Goal: Task Accomplishment & Management: Complete application form

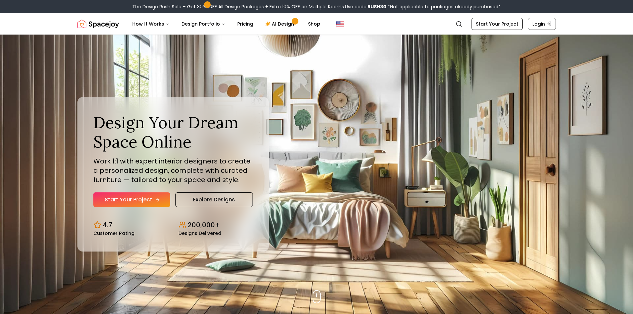
click at [153, 202] on link "Start Your Project" at bounding box center [131, 199] width 77 height 15
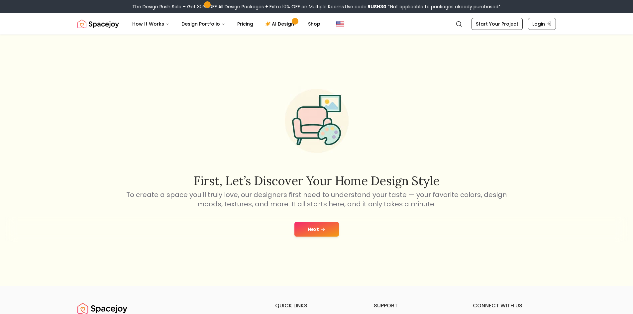
click at [313, 232] on button "Next" at bounding box center [316, 229] width 45 height 15
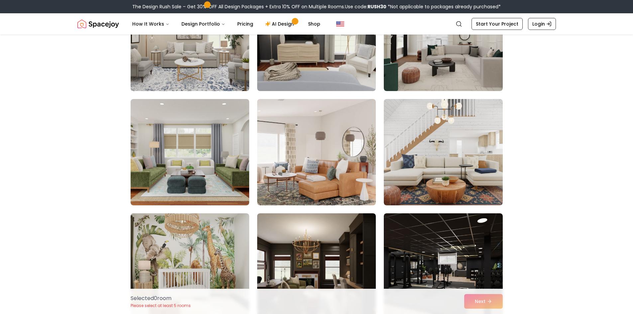
scroll to position [797, 0]
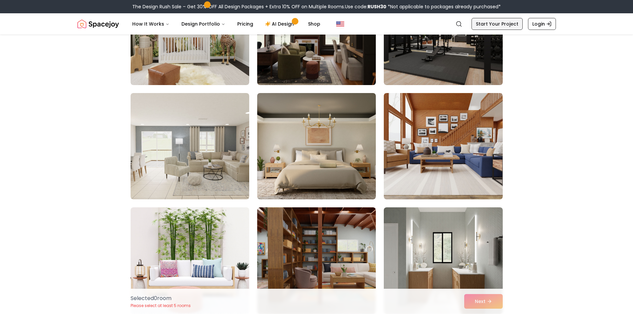
click at [484, 20] on link "Start Your Project" at bounding box center [497, 24] width 51 height 12
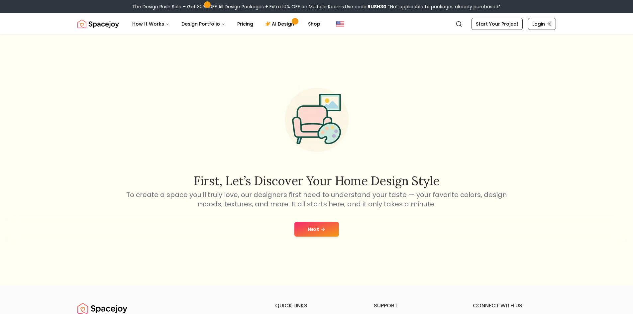
click at [304, 228] on button "Next" at bounding box center [316, 229] width 45 height 15
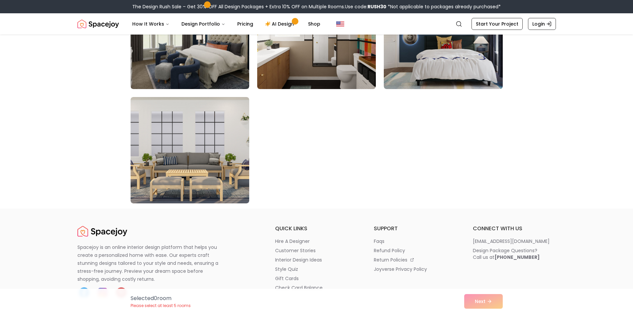
scroll to position [3787, 0]
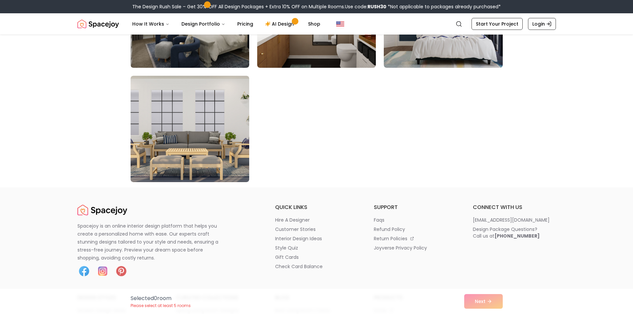
click at [480, 309] on div "Selected 0 room Please select at least 5 rooms Next" at bounding box center [316, 301] width 383 height 25
click at [481, 301] on div "Selected 0 room Please select at least 5 rooms Next" at bounding box center [316, 301] width 383 height 25
click at [480, 300] on div "Selected 0 room Please select at least 5 rooms Next" at bounding box center [316, 301] width 383 height 25
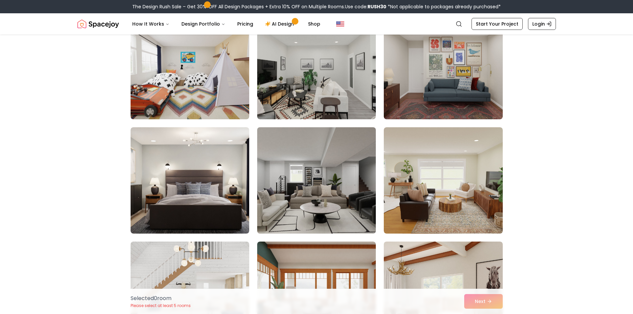
scroll to position [3255, 0]
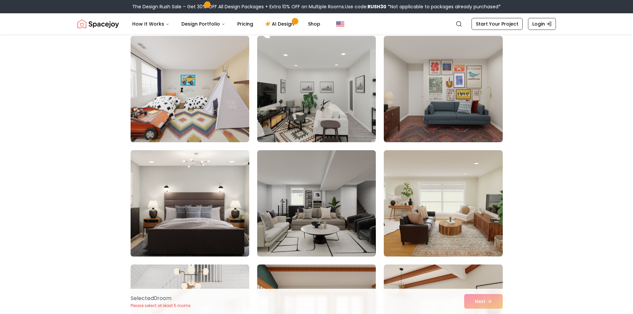
click at [229, 201] on img at bounding box center [190, 204] width 125 height 112
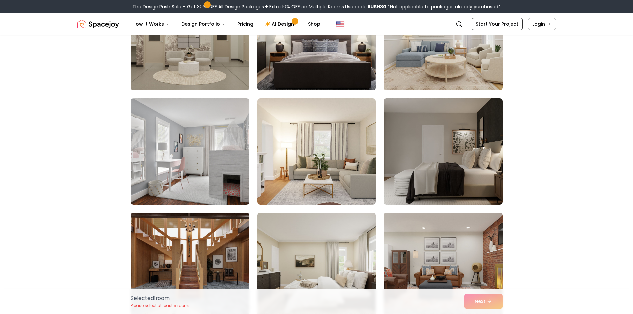
scroll to position [565, 0]
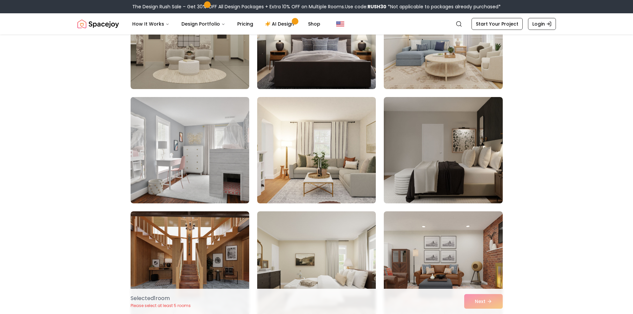
click at [318, 73] on img at bounding box center [316, 36] width 125 height 112
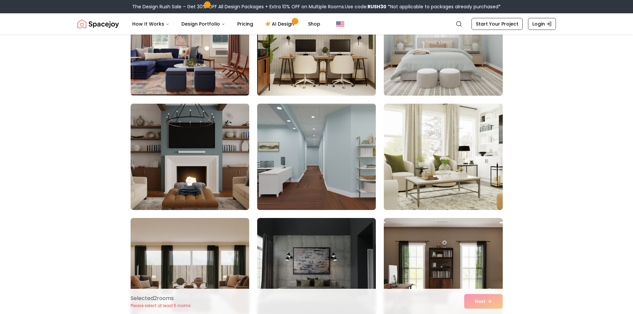
scroll to position [1263, 0]
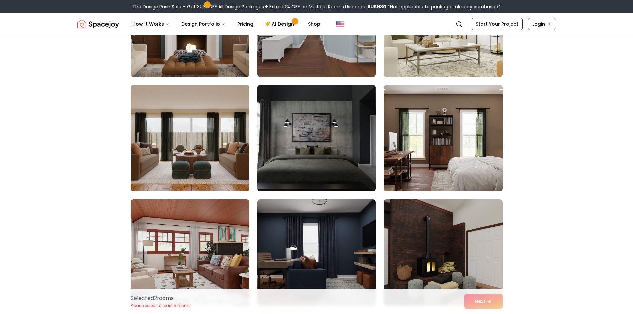
click at [329, 155] on img at bounding box center [316, 138] width 125 height 112
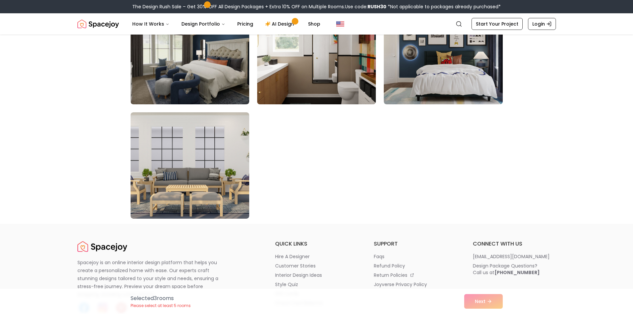
scroll to position [3655, 0]
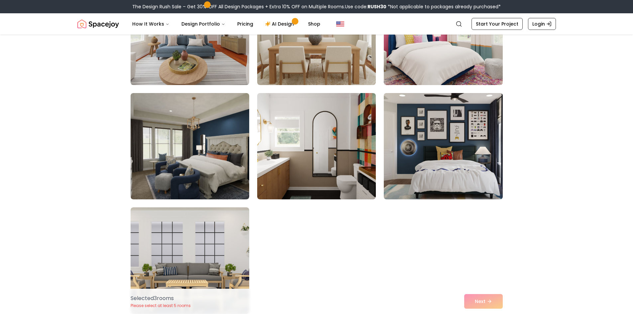
click at [437, 160] on img at bounding box center [443, 146] width 125 height 112
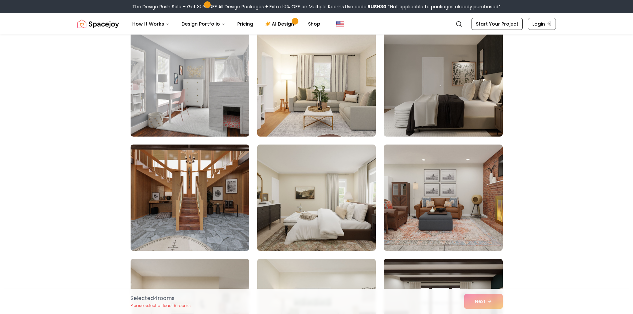
scroll to position [631, 0]
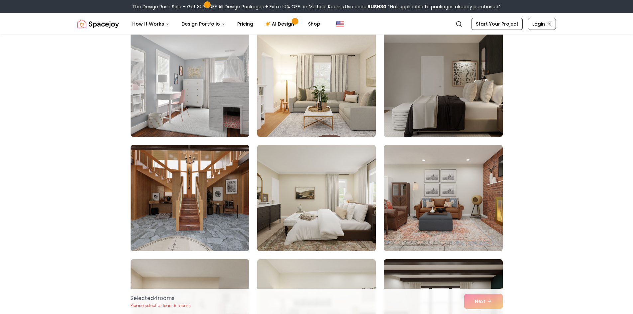
click at [460, 86] on img at bounding box center [443, 84] width 125 height 112
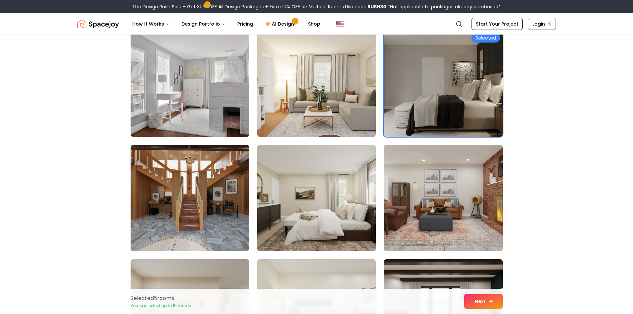
click at [495, 305] on button "Next" at bounding box center [483, 301] width 39 height 15
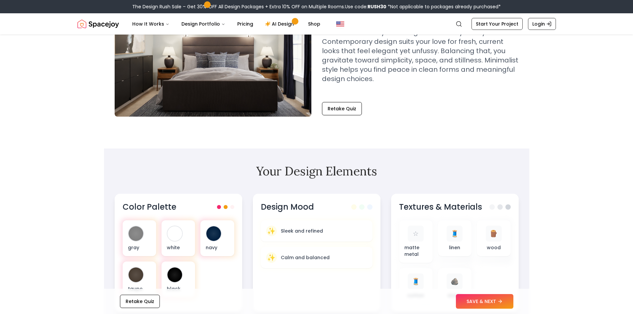
scroll to position [233, 0]
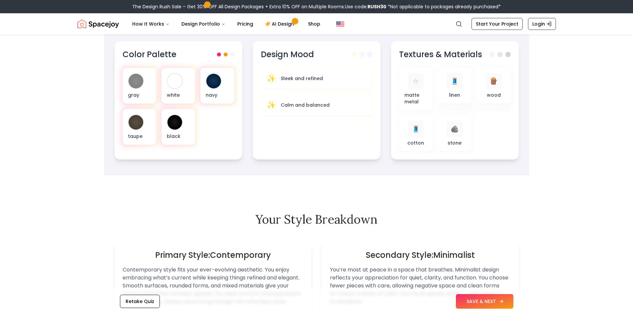
click at [485, 306] on button "SAVE & NEXT" at bounding box center [484, 301] width 57 height 15
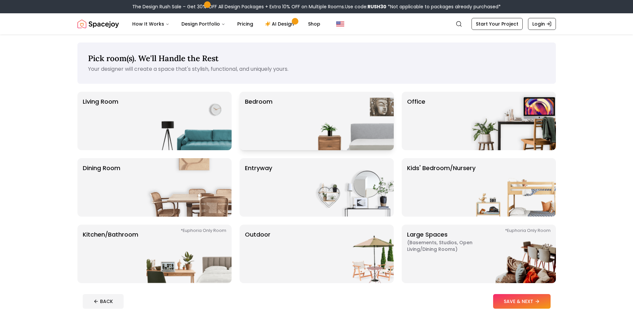
click at [338, 111] on img at bounding box center [351, 121] width 85 height 58
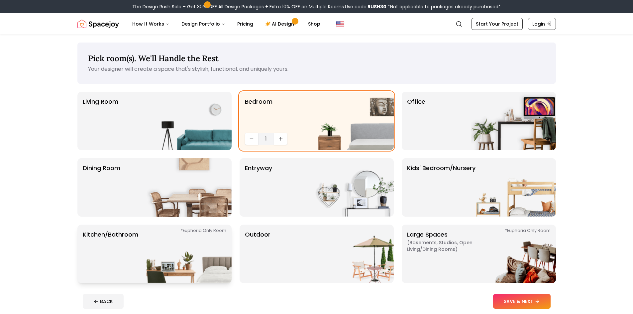
click at [150, 244] on img at bounding box center [189, 254] width 85 height 58
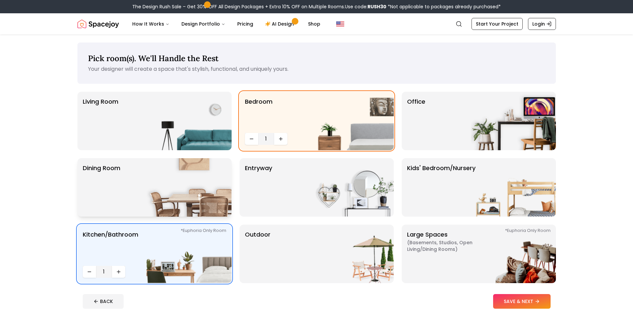
click at [163, 188] on img at bounding box center [189, 187] width 85 height 58
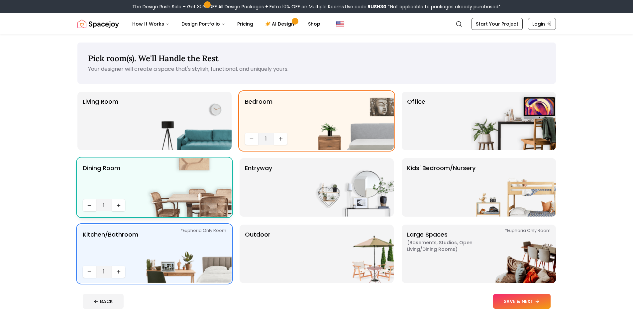
click at [202, 178] on img at bounding box center [189, 187] width 85 height 58
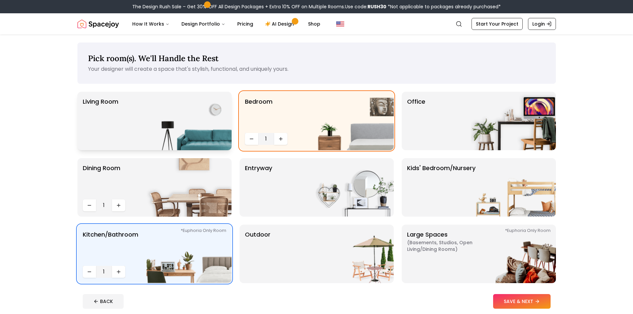
click at [180, 112] on img at bounding box center [189, 121] width 85 height 58
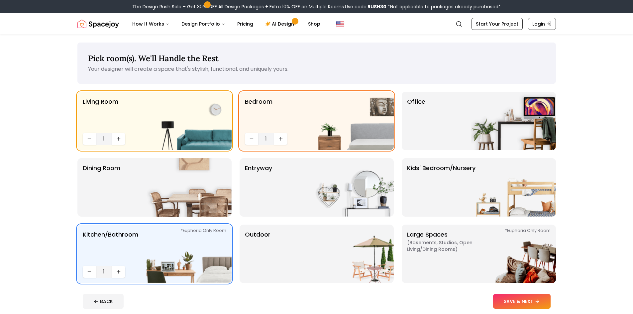
click at [509, 308] on button "SAVE & NEXT" at bounding box center [521, 301] width 57 height 15
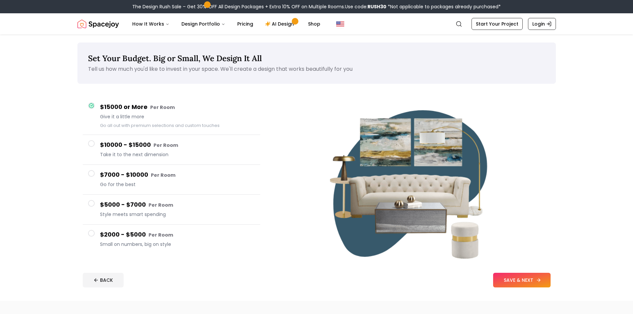
click at [544, 280] on button "SAVE & NEXT" at bounding box center [521, 280] width 57 height 15
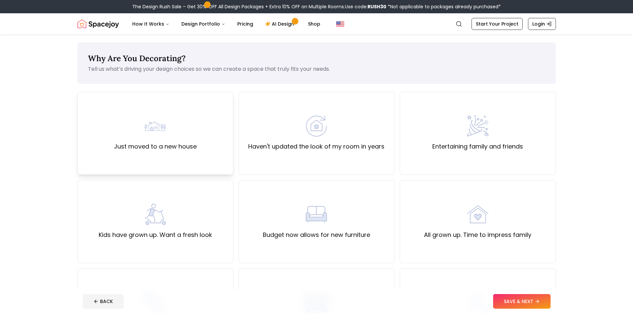
click at [196, 156] on div "Just moved to a new house" at bounding box center [155, 133] width 156 height 83
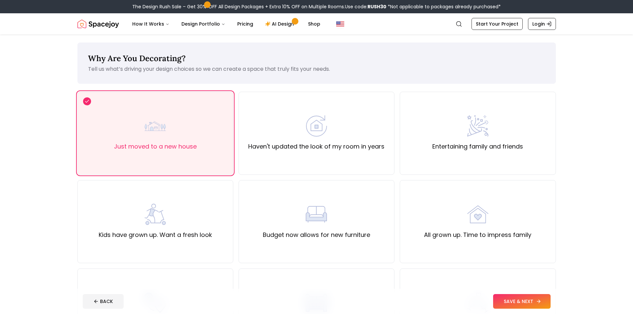
click at [541, 302] on icon at bounding box center [538, 301] width 5 height 5
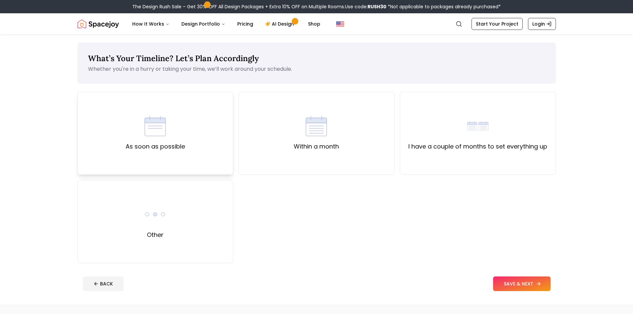
click at [208, 128] on div "As soon as possible" at bounding box center [155, 133] width 156 height 83
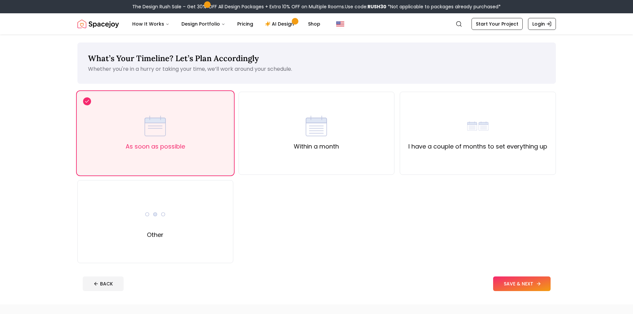
click at [544, 284] on button "SAVE & NEXT" at bounding box center [521, 283] width 57 height 15
